Goal: Task Accomplishment & Management: Use online tool/utility

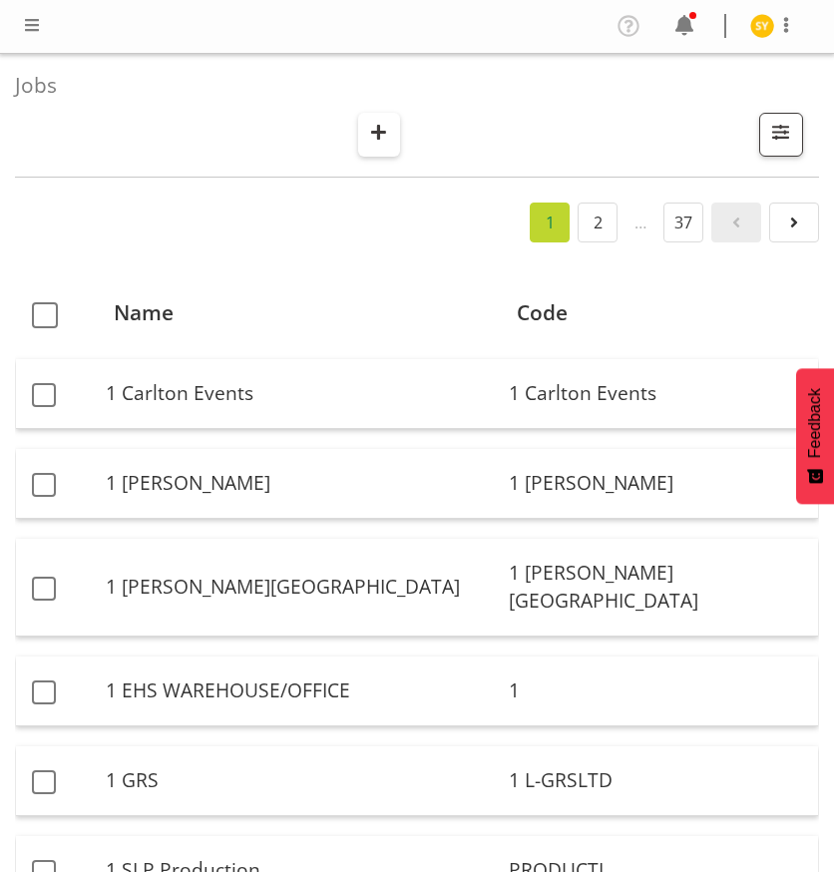
click at [381, 138] on span "button" at bounding box center [379, 132] width 26 height 26
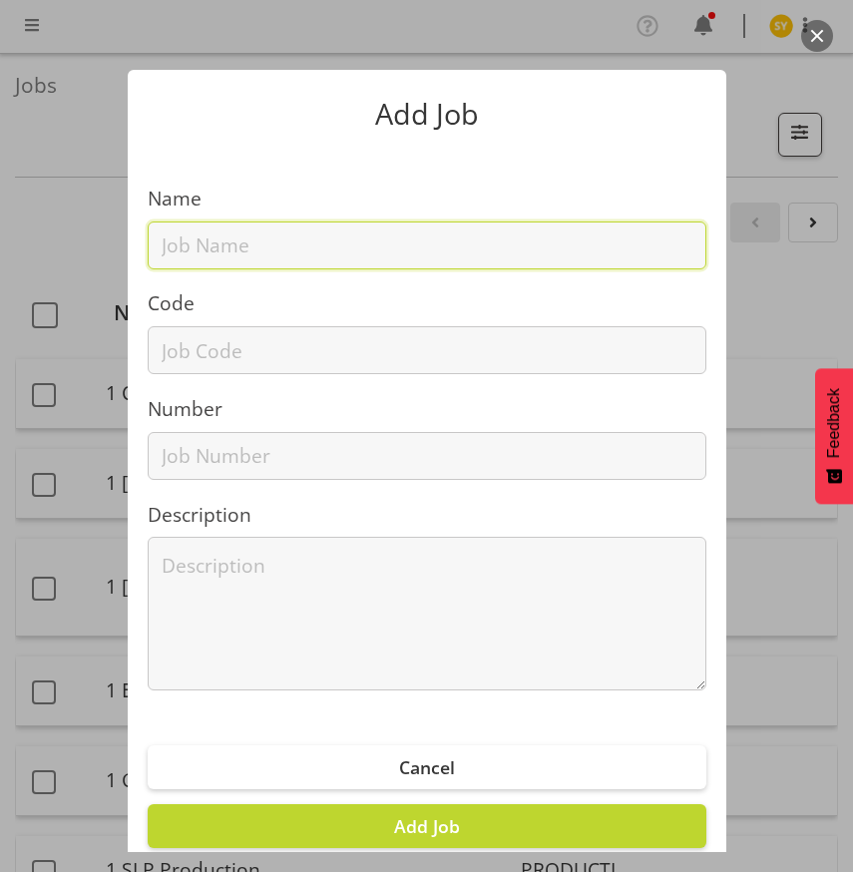
click at [192, 264] on input "text" at bounding box center [427, 246] width 559 height 48
paste input "42511070"
type input "42511070"
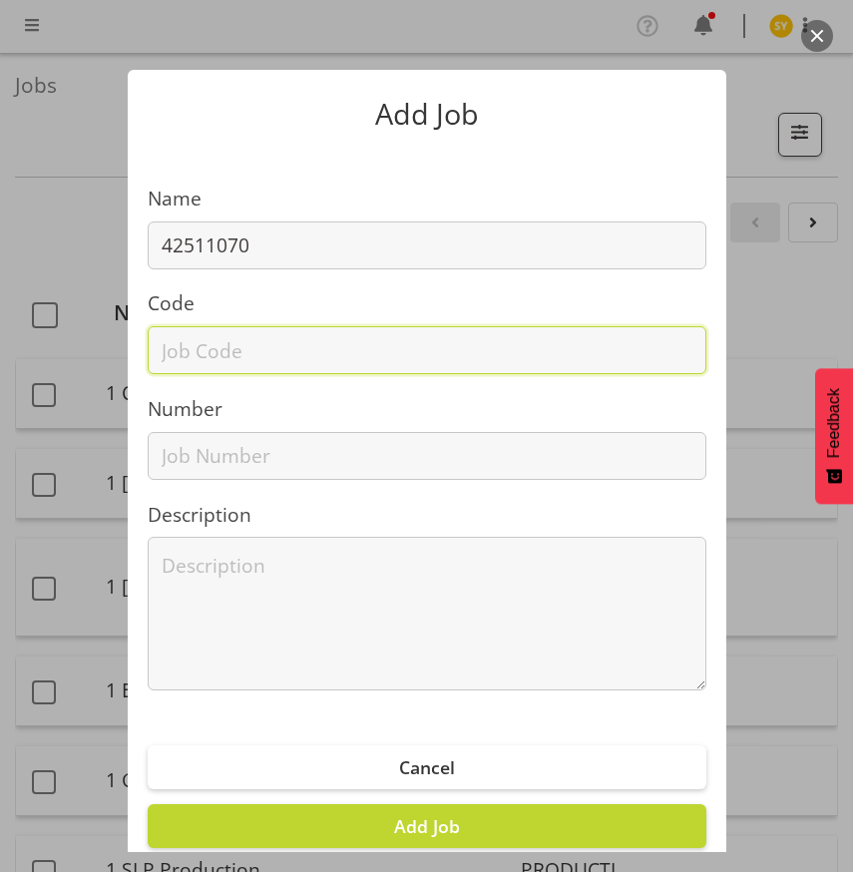
click at [191, 353] on input "text" at bounding box center [427, 350] width 559 height 48
paste input "42511070"
type input "42511070"
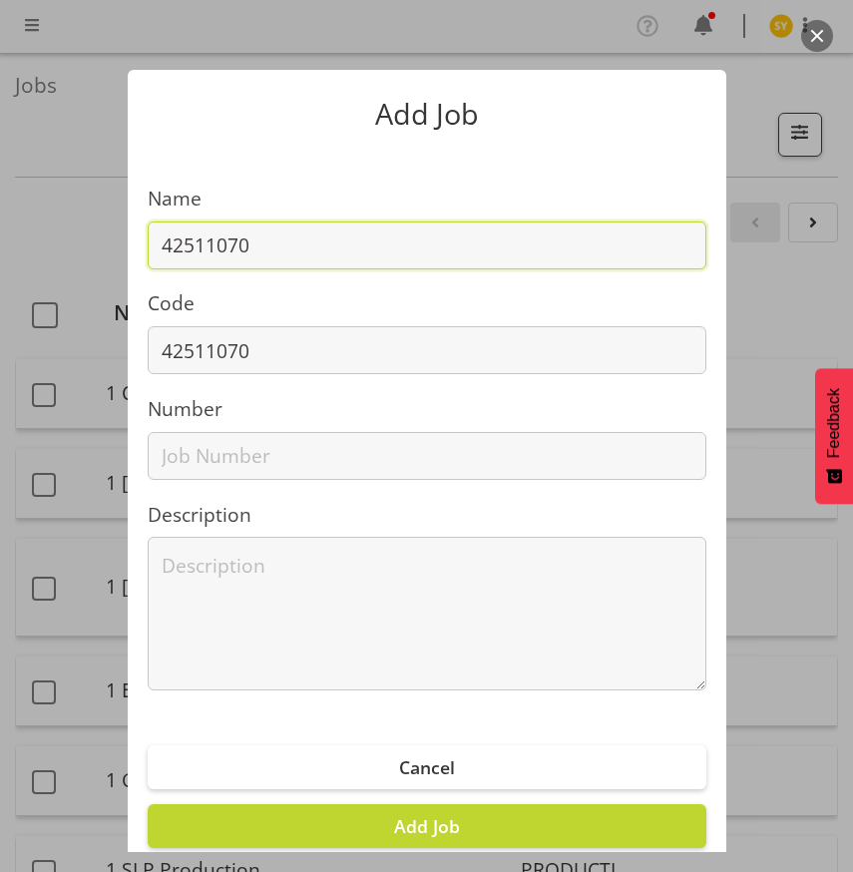
click at [315, 248] on input "42511070" at bounding box center [427, 246] width 559 height 48
paste input "Pablos Art Auction 2025"
drag, startPoint x: 532, startPoint y: 252, endPoint x: -272, endPoint y: 313, distance: 805.9
click at [0, 313] on html "COAST GROUP Profile Log Out Jobs Search Showing active jobs Showing running job…" at bounding box center [426, 436] width 853 height 872
type input "42511070 - Pablos Art Auction 2025"
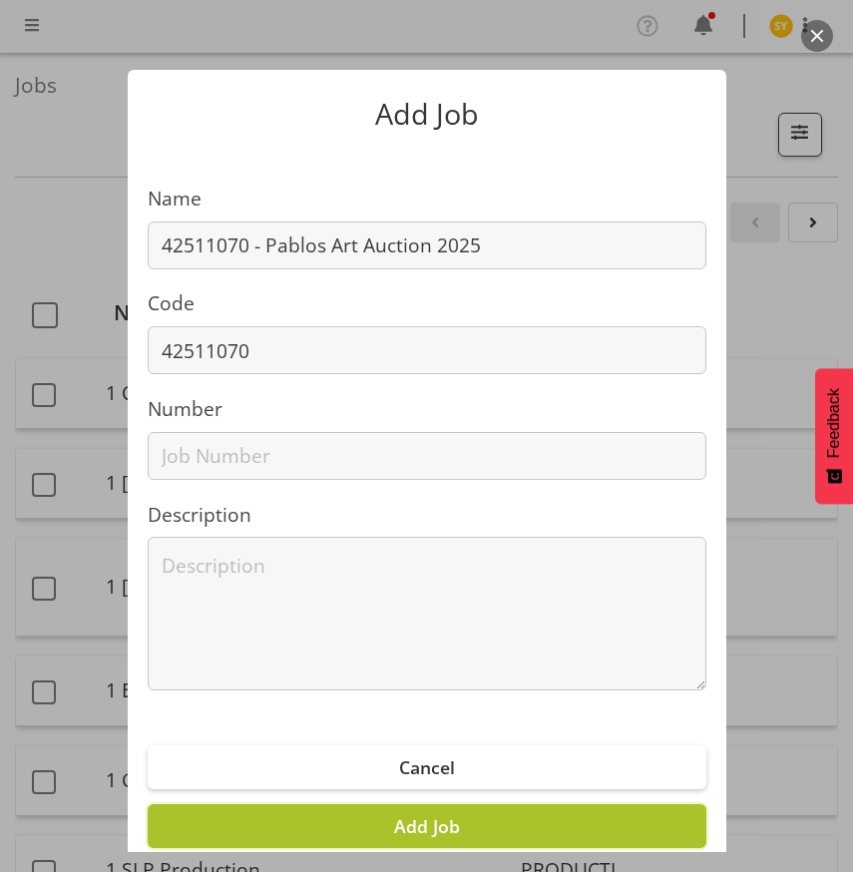
click at [418, 826] on span "Add Job" at bounding box center [427, 827] width 66 height 24
